Goal: Find specific page/section: Find specific page/section

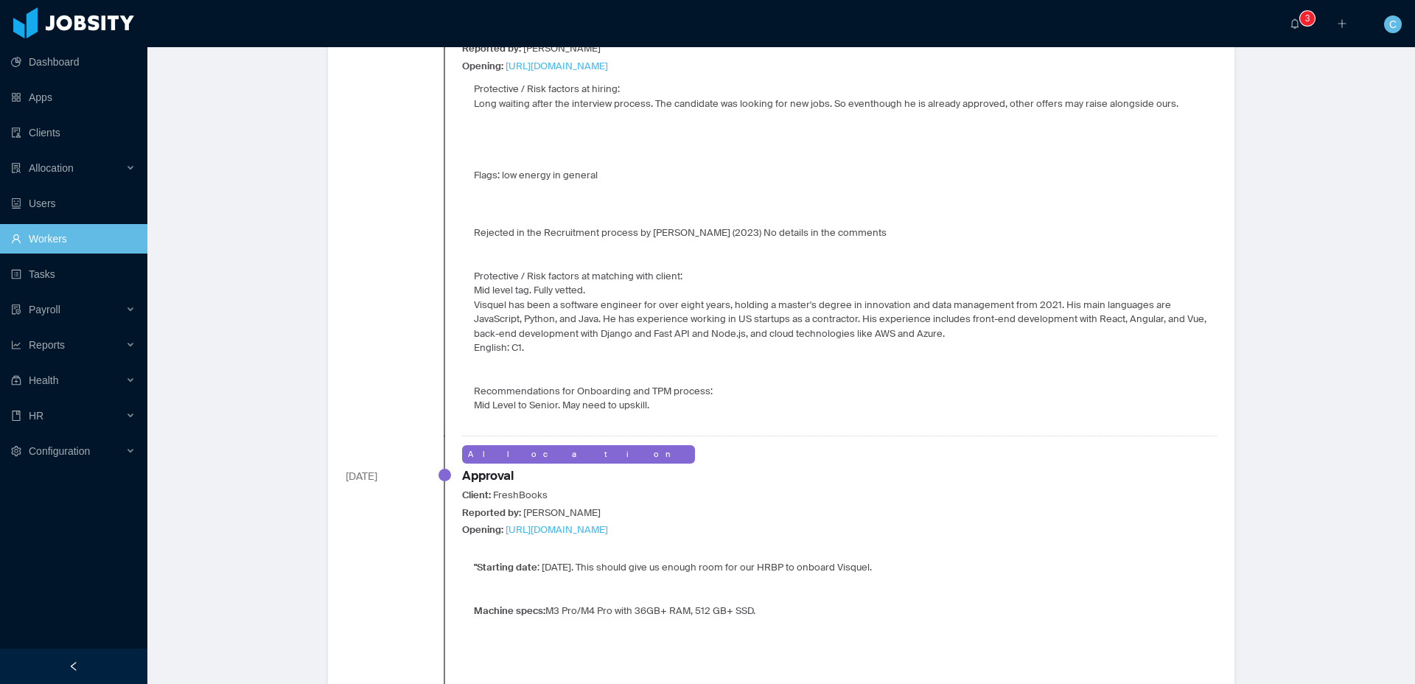
scroll to position [1248, 0]
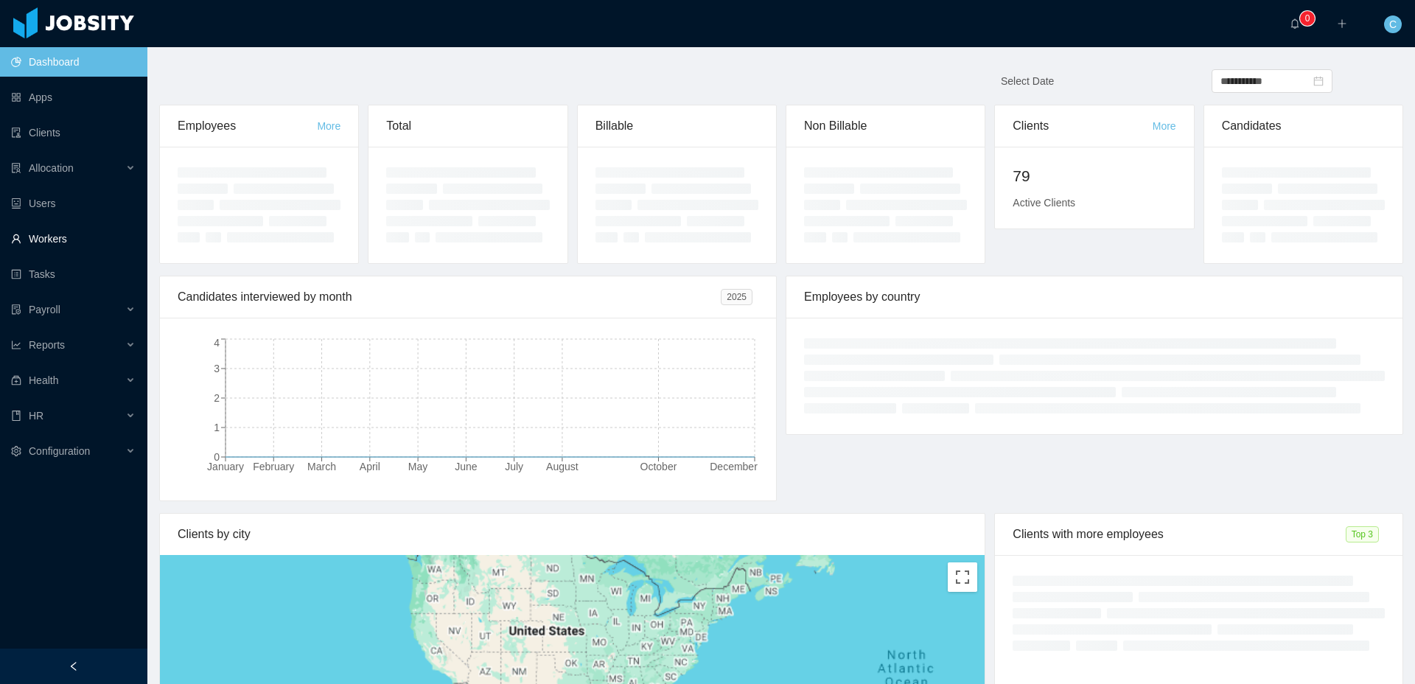
click at [102, 226] on link "Workers" at bounding box center [73, 238] width 125 height 29
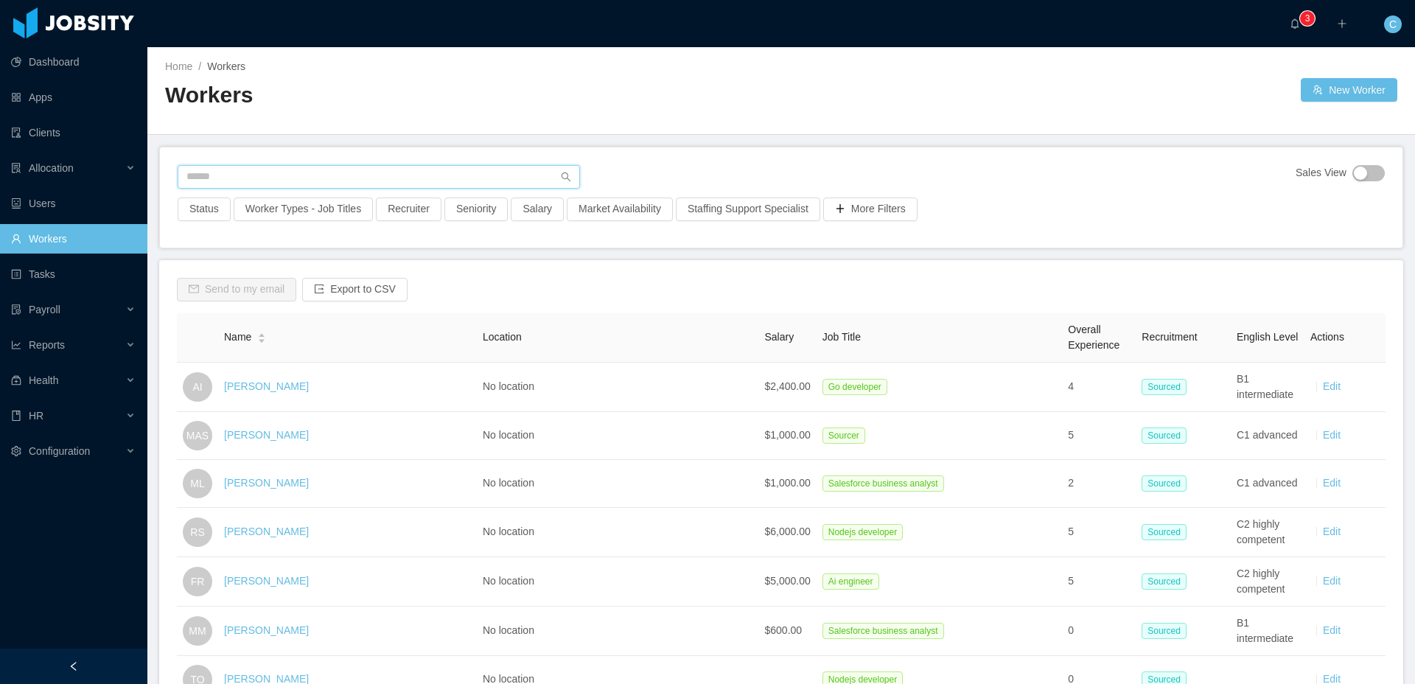
click at [235, 175] on input "text" at bounding box center [379, 177] width 402 height 24
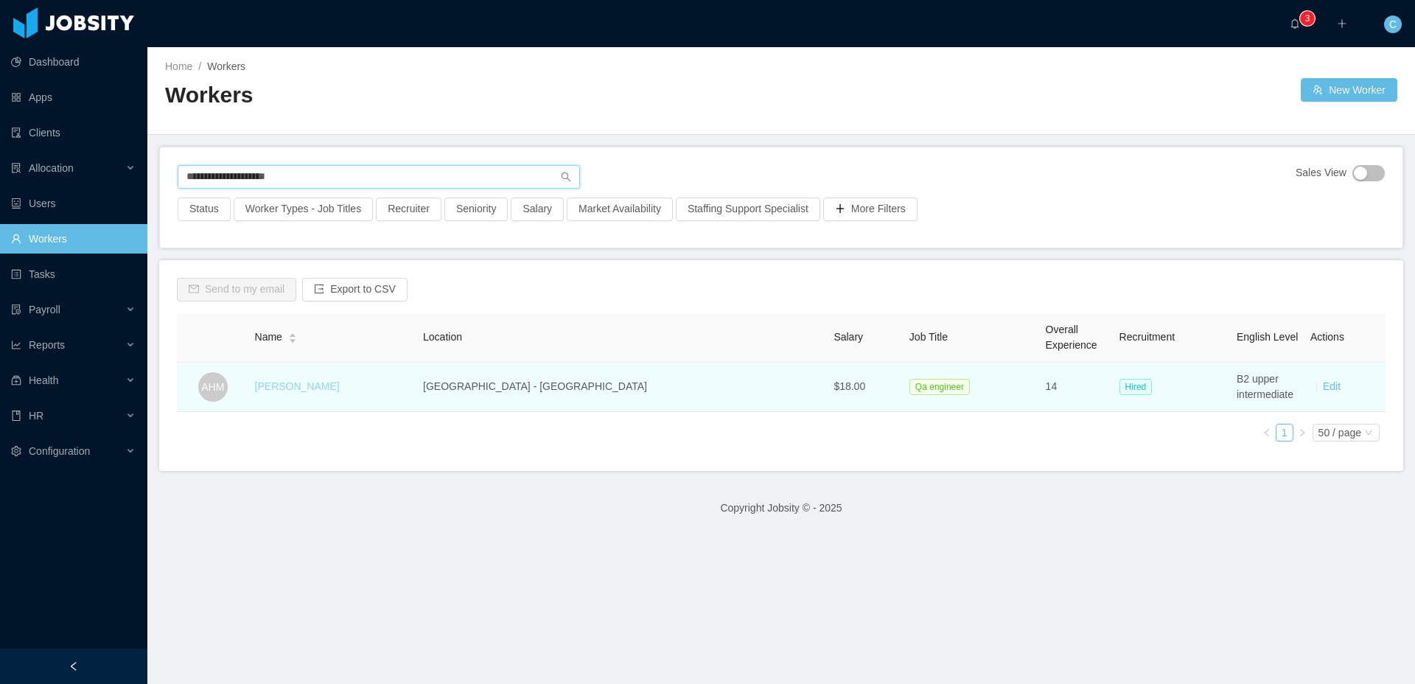
type input "**********"
click at [340, 383] on link "Arthur Henrique Mendes" at bounding box center [297, 386] width 85 height 12
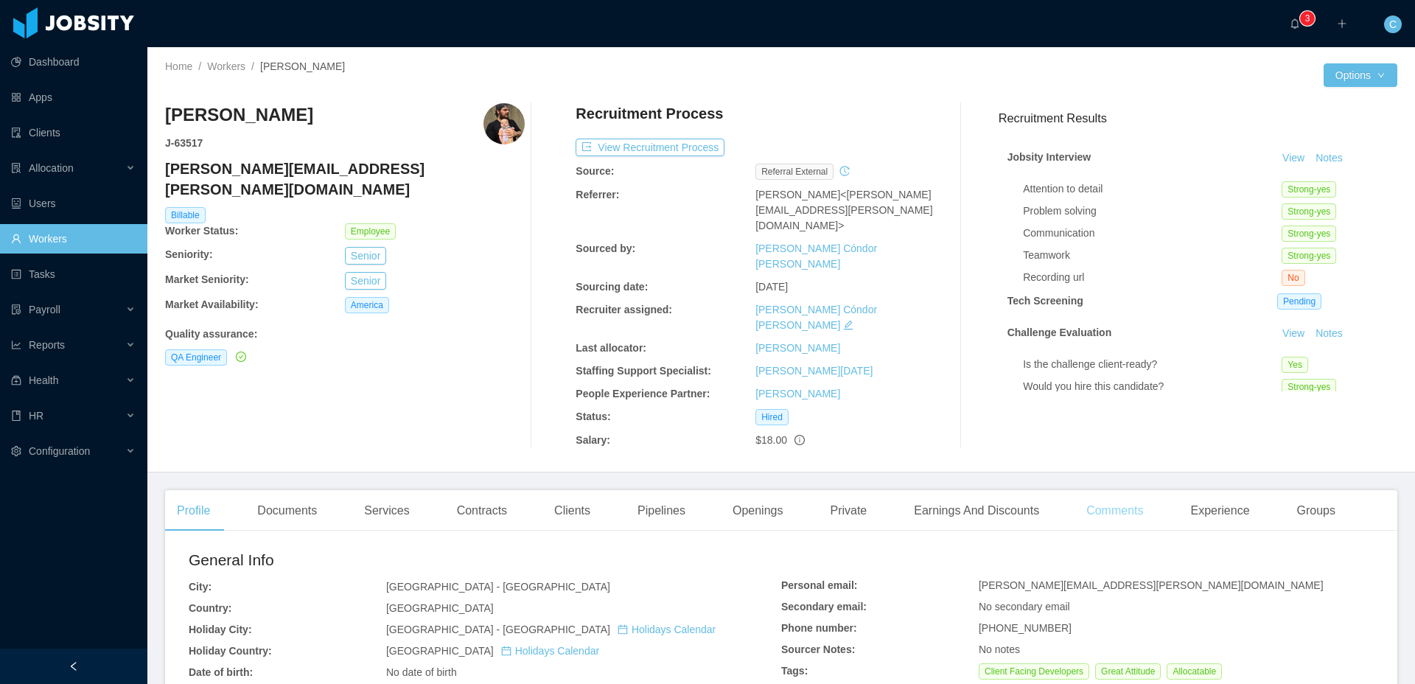
click at [1135, 490] on div "Comments" at bounding box center [1115, 510] width 80 height 41
